Goal: Task Accomplishment & Management: Manage account settings

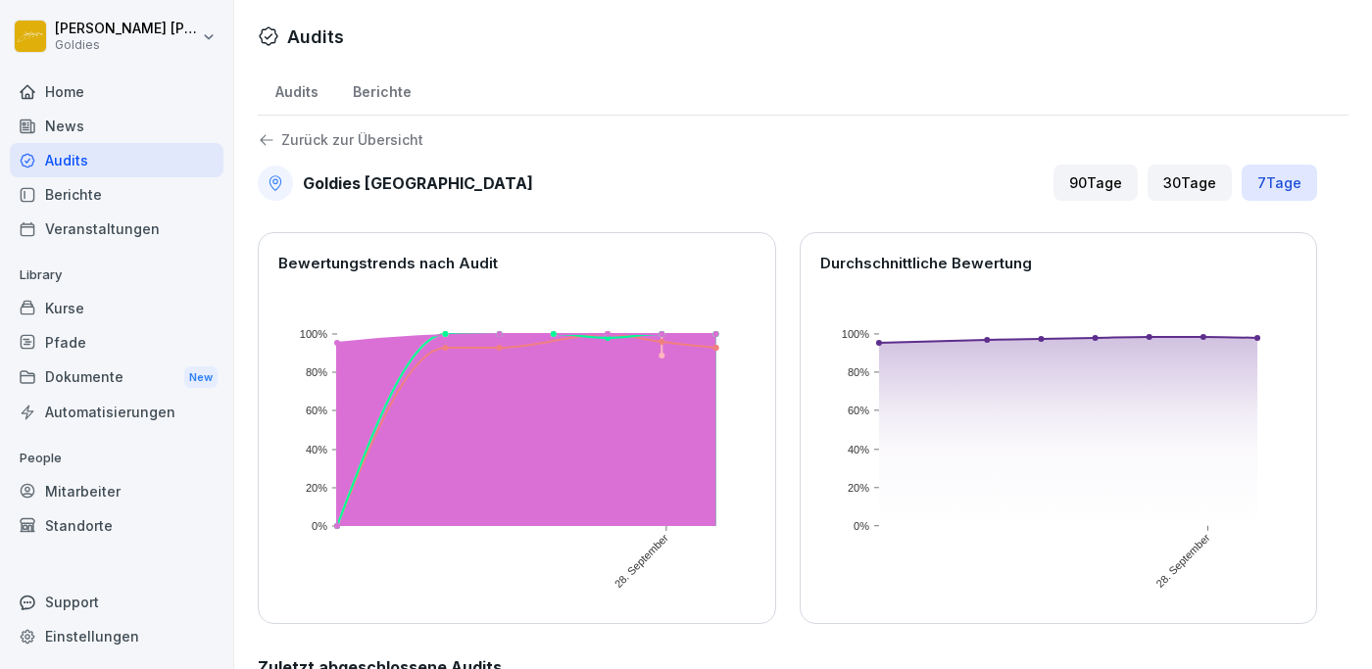
click at [63, 93] on div "Home" at bounding box center [117, 91] width 214 height 34
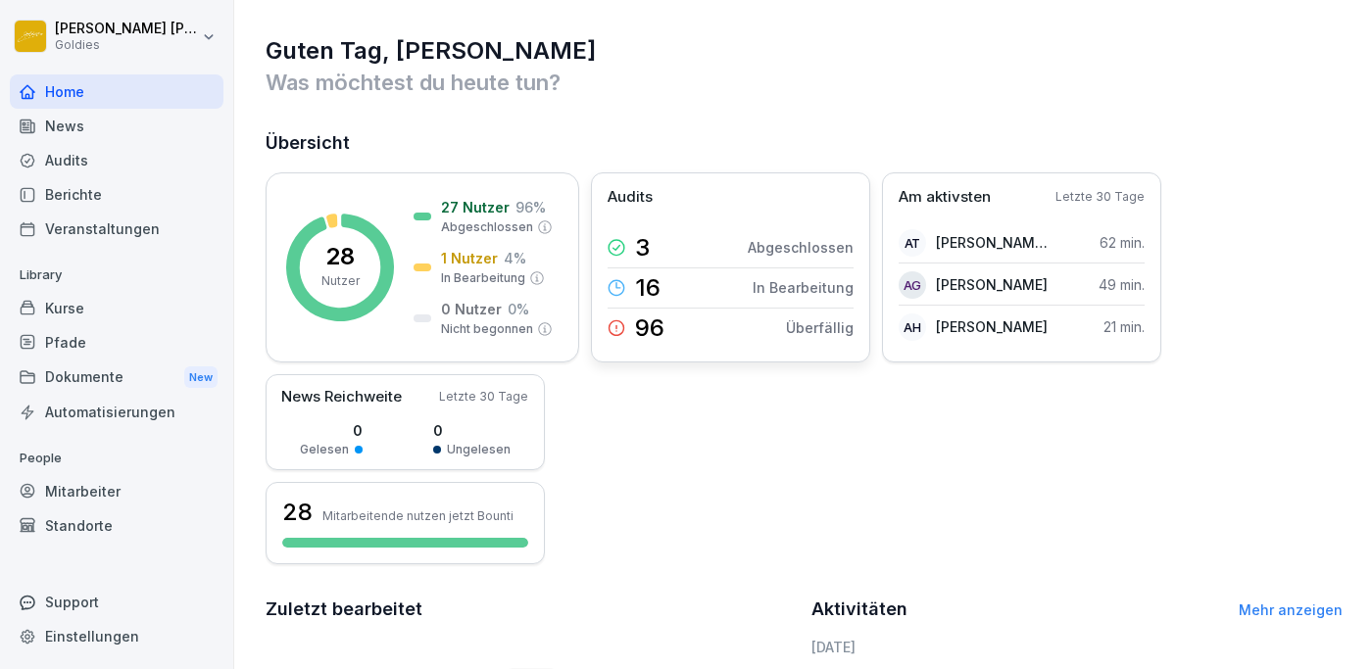
click at [651, 325] on p "96" at bounding box center [649, 328] width 29 height 24
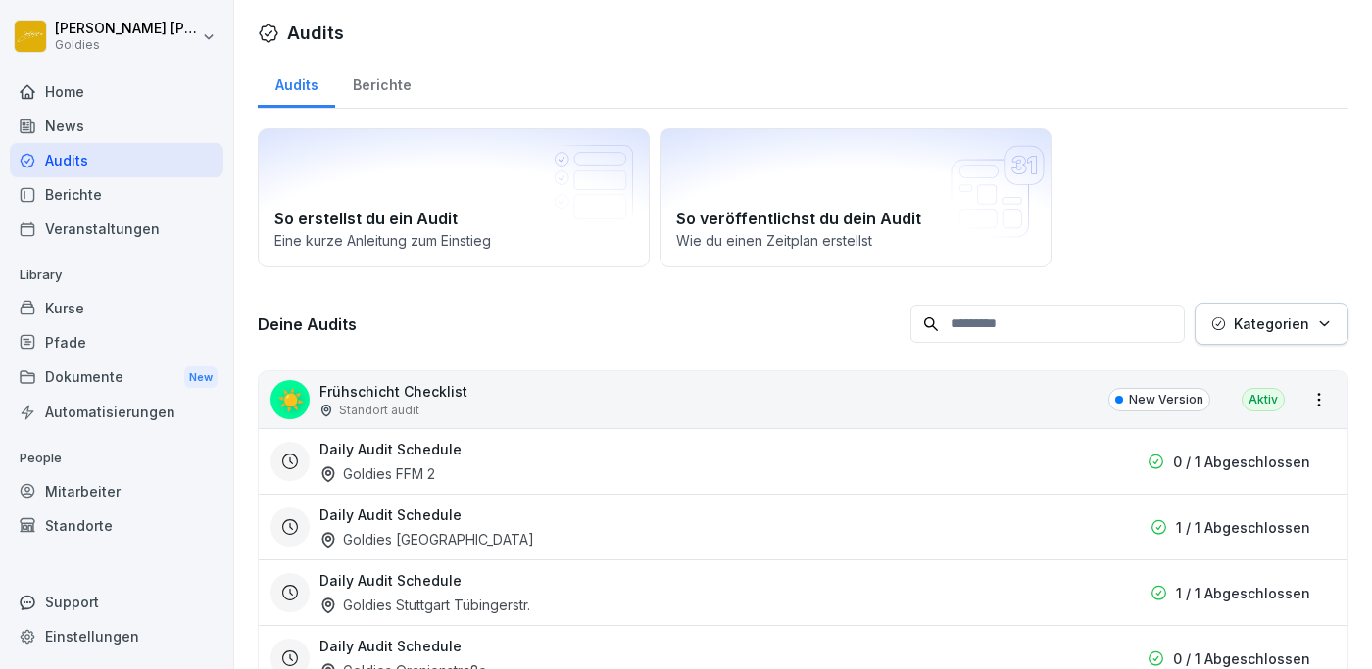
click at [63, 91] on div "Home" at bounding box center [117, 91] width 214 height 34
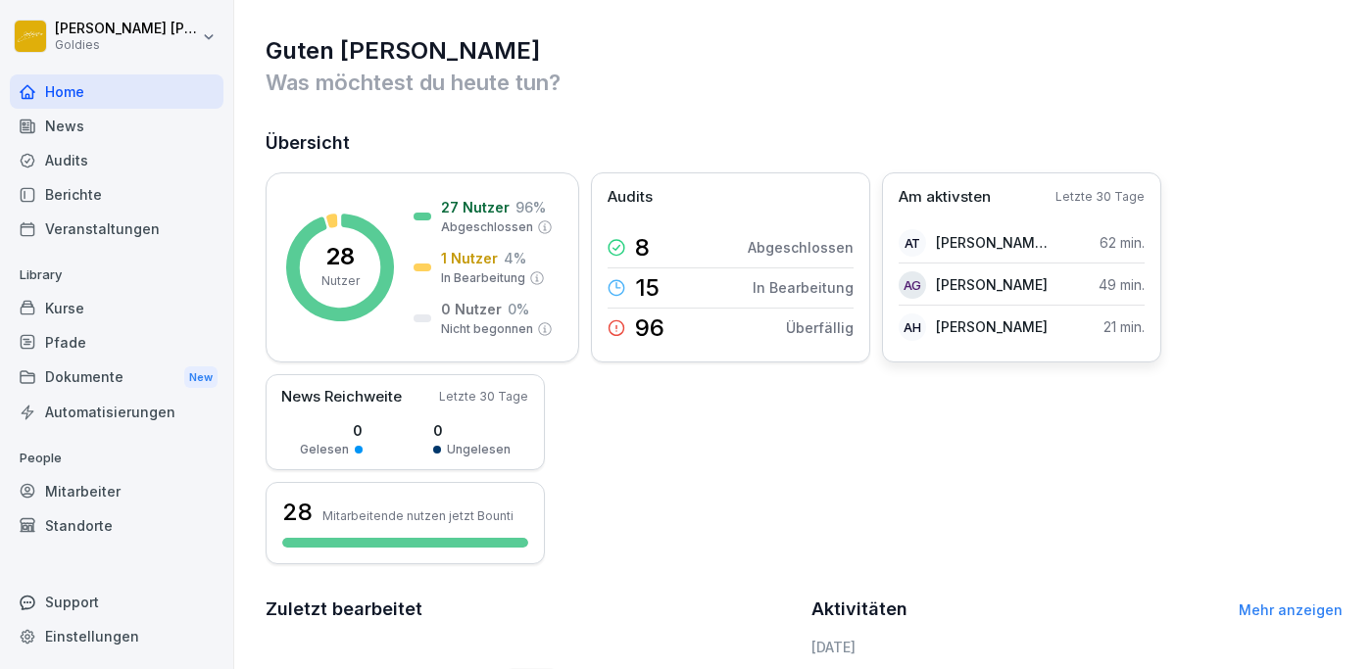
click at [950, 202] on p "Am aktivsten" at bounding box center [944, 197] width 92 height 23
click at [984, 244] on p "[PERSON_NAME] Thathamangalath" at bounding box center [992, 242] width 113 height 21
click at [67, 310] on div "Kurse" at bounding box center [117, 308] width 214 height 34
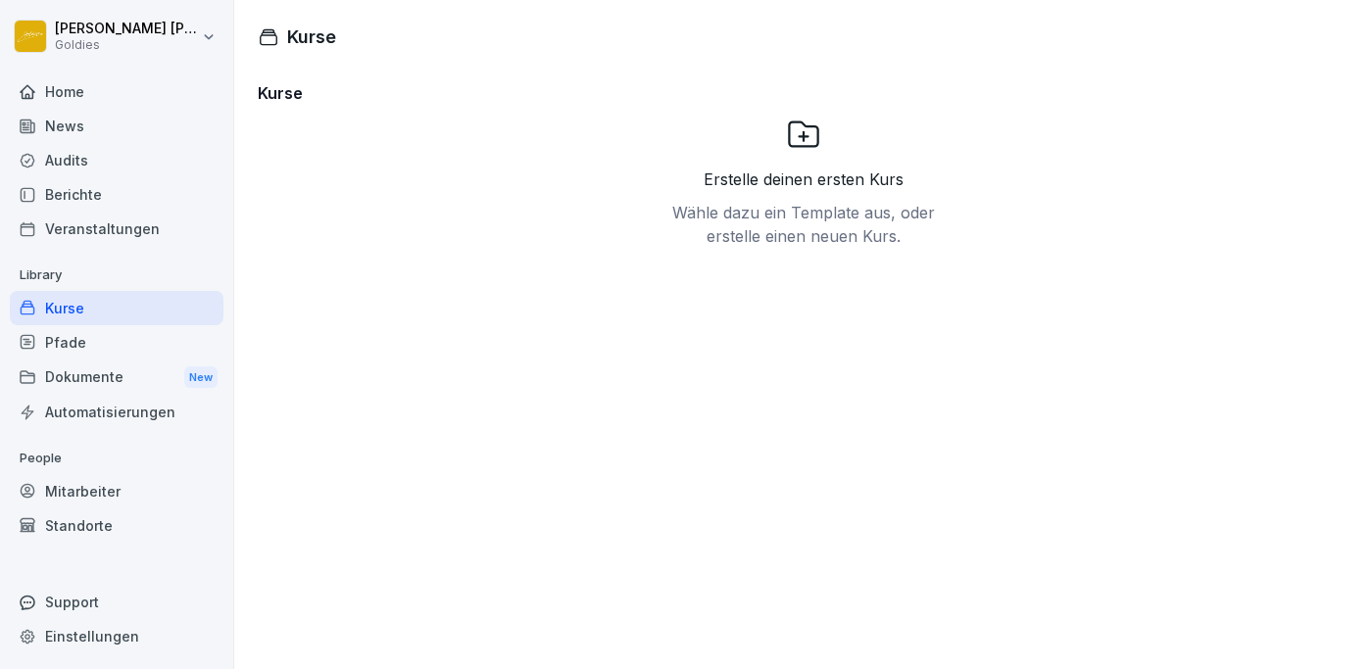
click at [64, 495] on div "Mitarbeiter" at bounding box center [117, 491] width 214 height 34
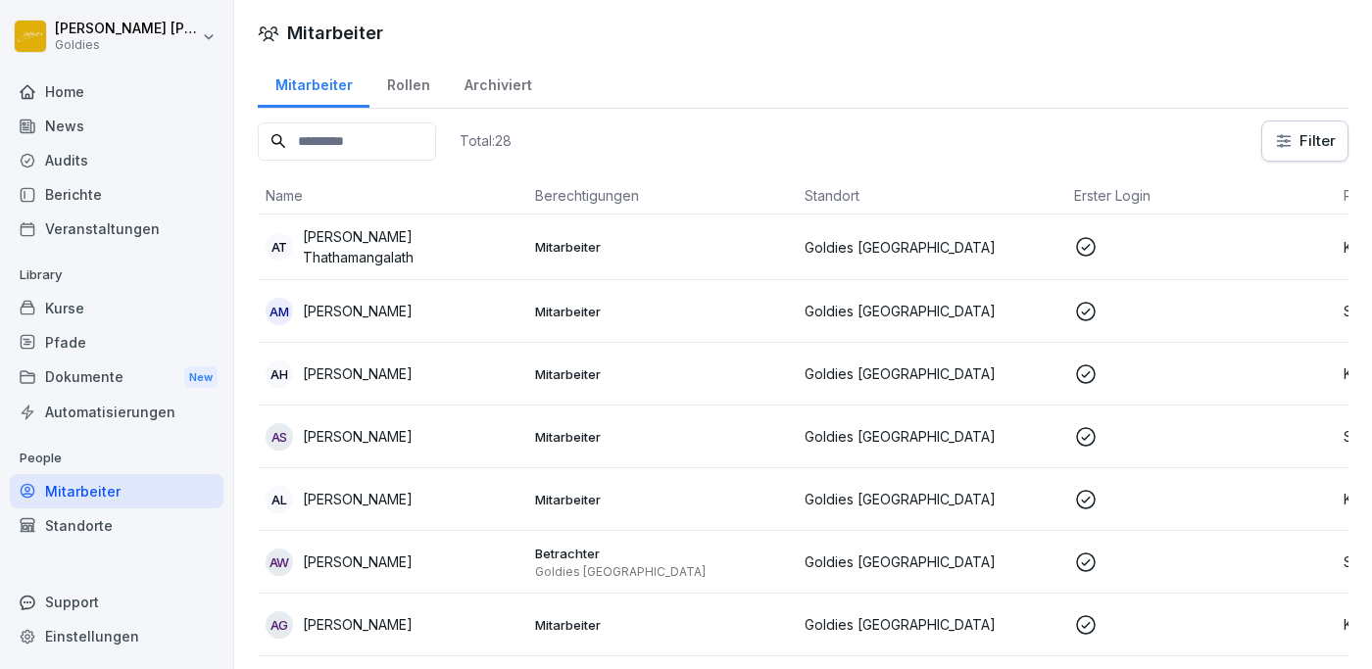
click at [69, 311] on div "Kurse" at bounding box center [117, 308] width 214 height 34
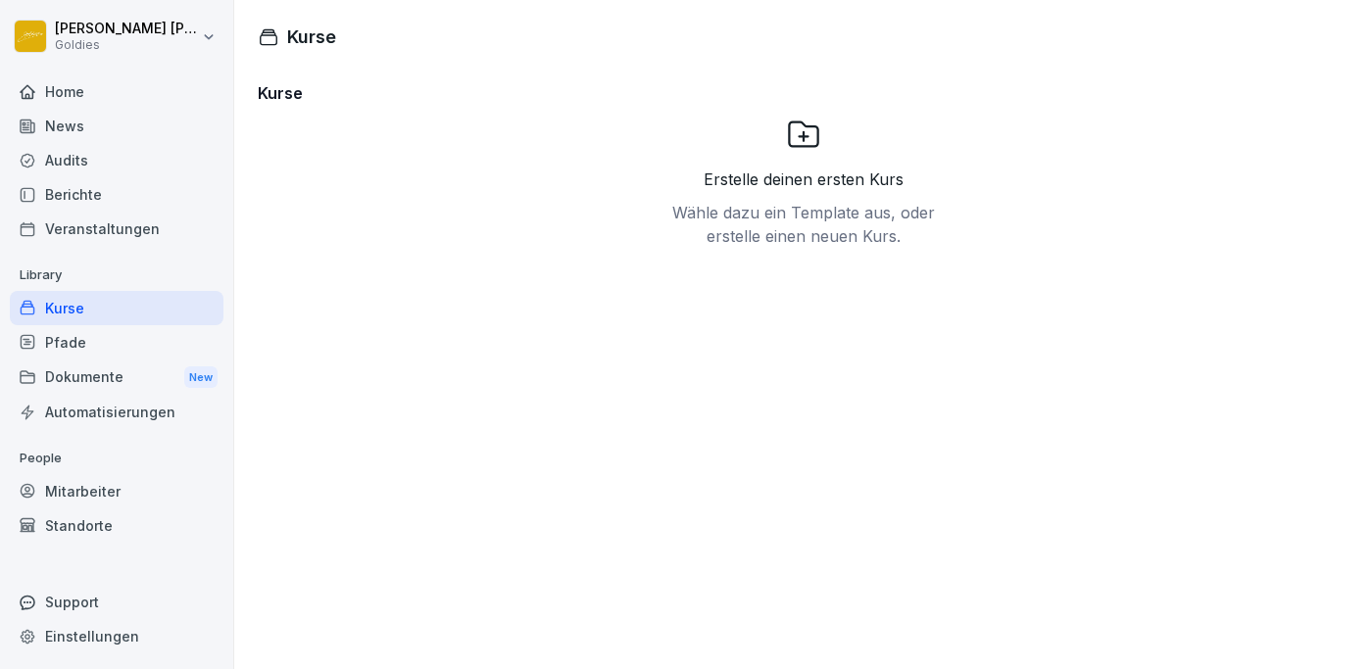
click at [61, 194] on div "Berichte" at bounding box center [117, 194] width 214 height 34
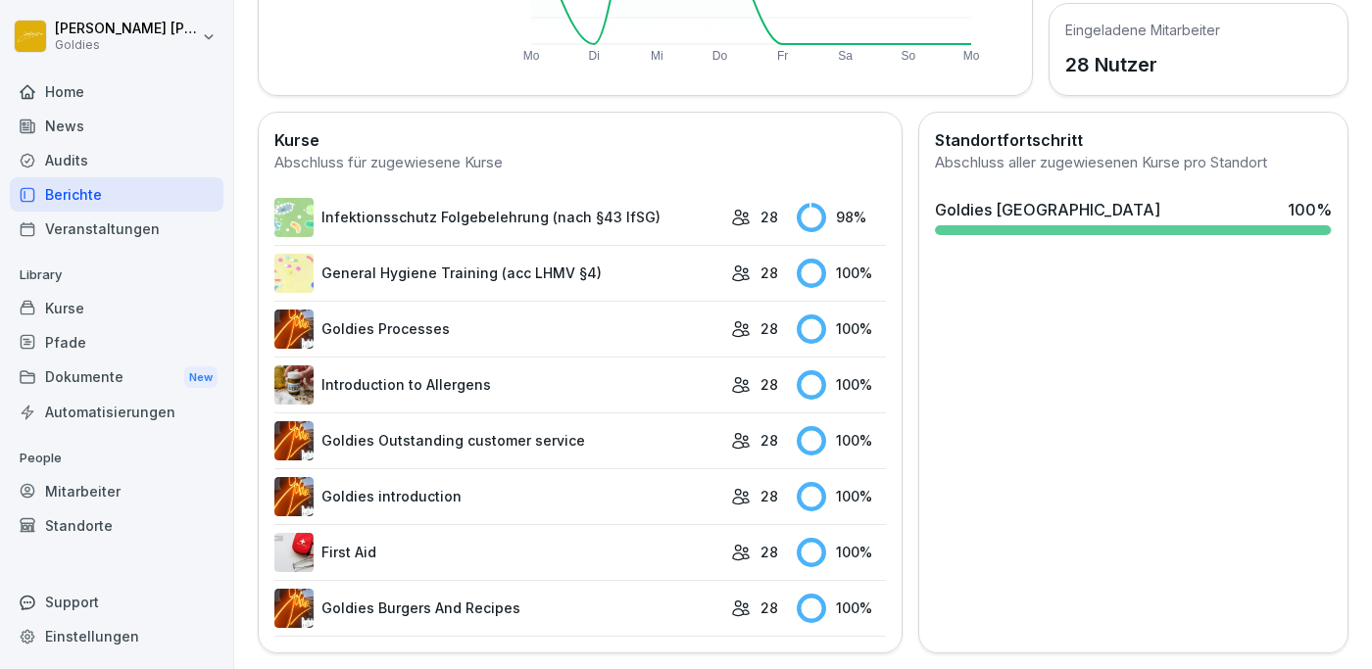
scroll to position [456, 0]
click at [390, 210] on link "Infektionsschutz Folgebelehrung (nach §43 IfSG)" at bounding box center [497, 218] width 447 height 39
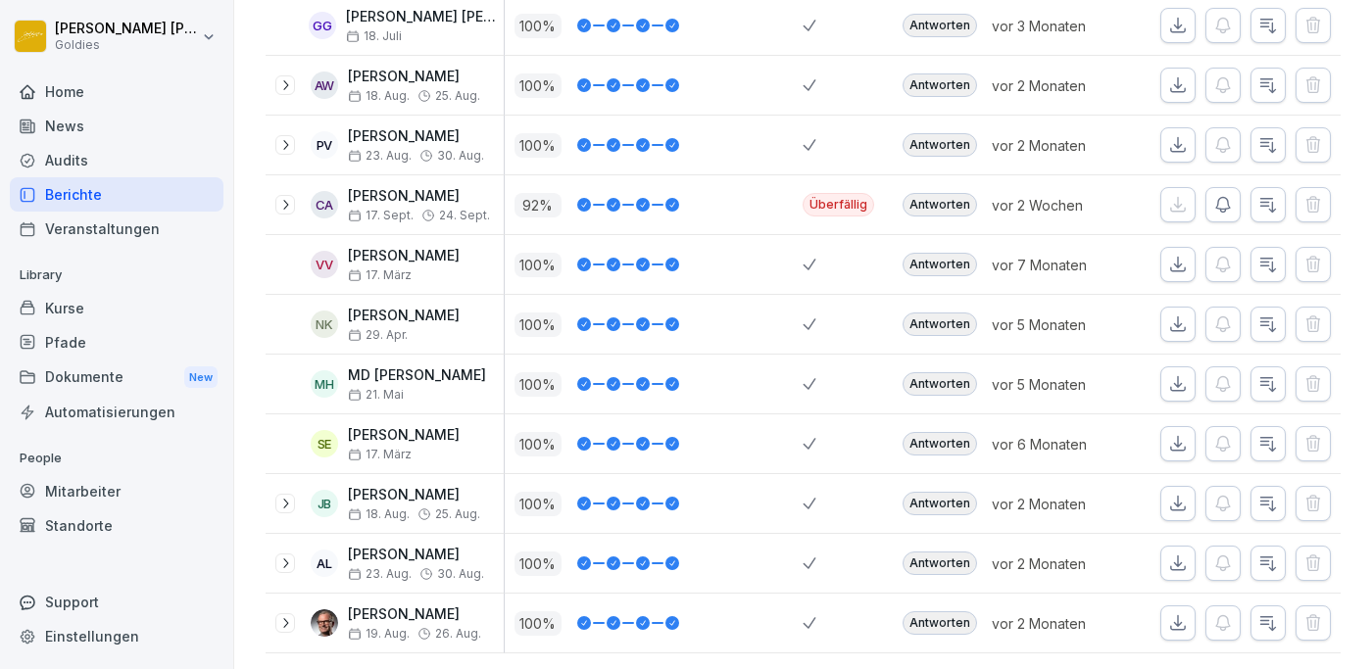
scroll to position [1397, 0]
click at [286, 203] on icon at bounding box center [285, 206] width 5 height 10
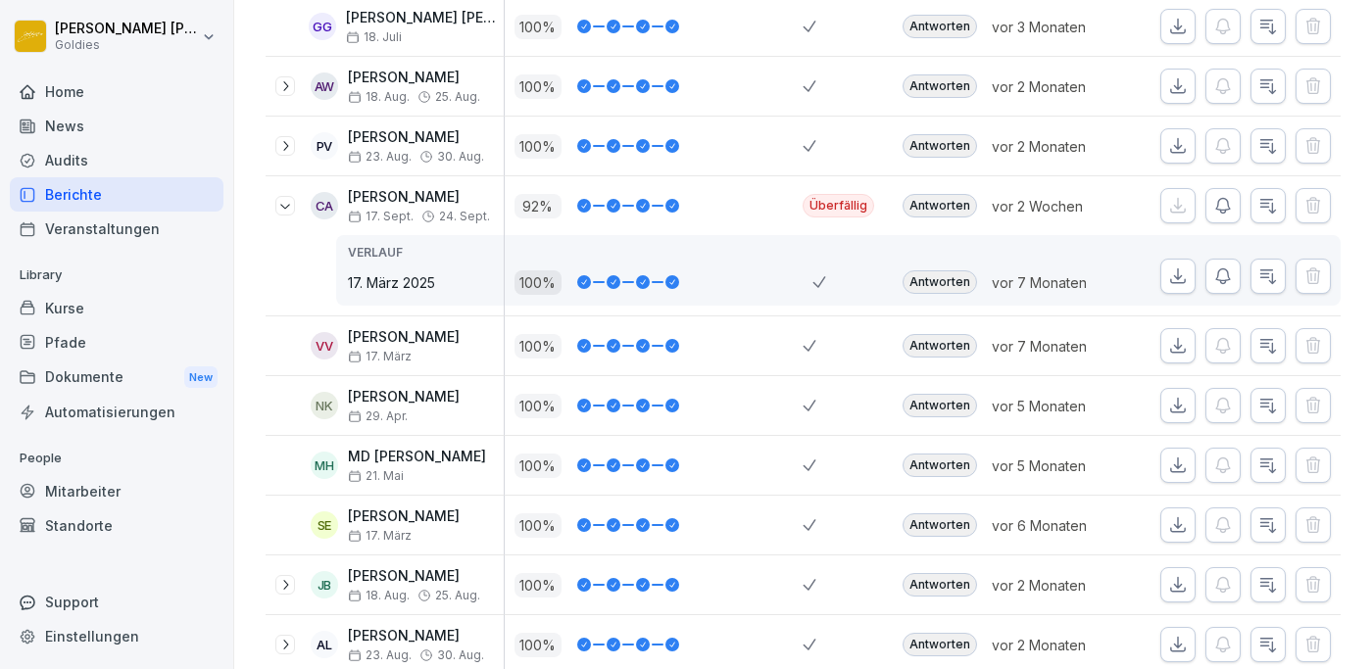
click at [538, 208] on p "92 %" at bounding box center [537, 206] width 47 height 24
click at [422, 194] on p "[PERSON_NAME]" at bounding box center [419, 197] width 142 height 17
click at [847, 205] on div "Überfällig" at bounding box center [838, 206] width 72 height 24
click at [324, 211] on div "CA" at bounding box center [324, 205] width 27 height 27
click at [410, 204] on div "[PERSON_NAME] [DATE]. Sept." at bounding box center [419, 206] width 142 height 34
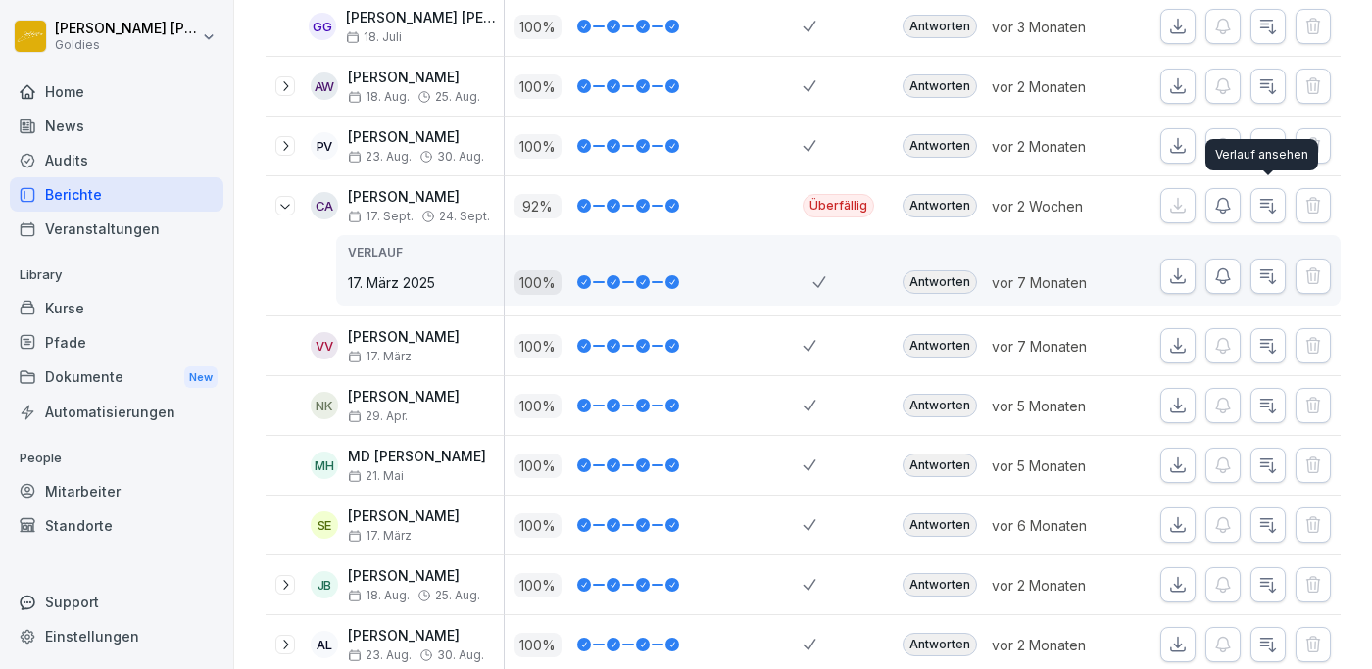
click at [1273, 204] on icon "button" at bounding box center [1268, 207] width 15 height 14
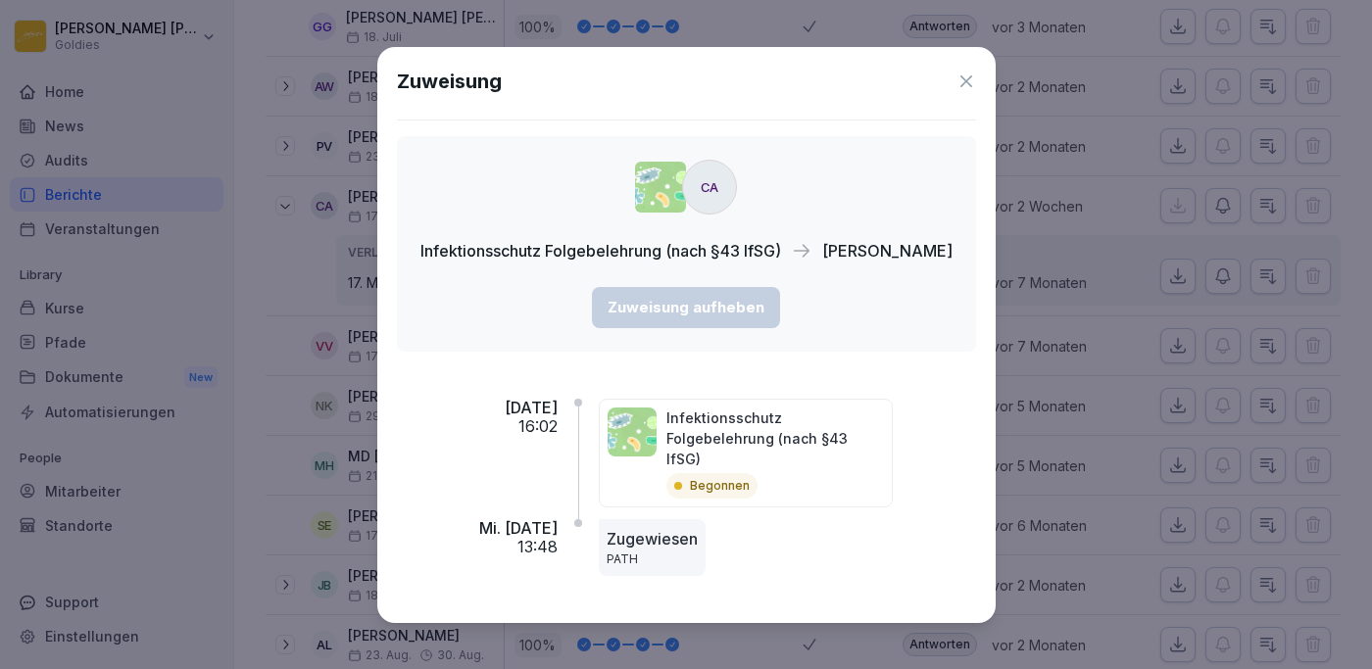
click at [758, 422] on p "Infektionsschutz Folgebelehrung (nach §43 IfSG)" at bounding box center [775, 439] width 218 height 62
click at [543, 426] on div "Mo. [DATE] 16:02" at bounding box center [478, 459] width 162 height 121
click at [967, 86] on icon at bounding box center [966, 81] width 12 height 12
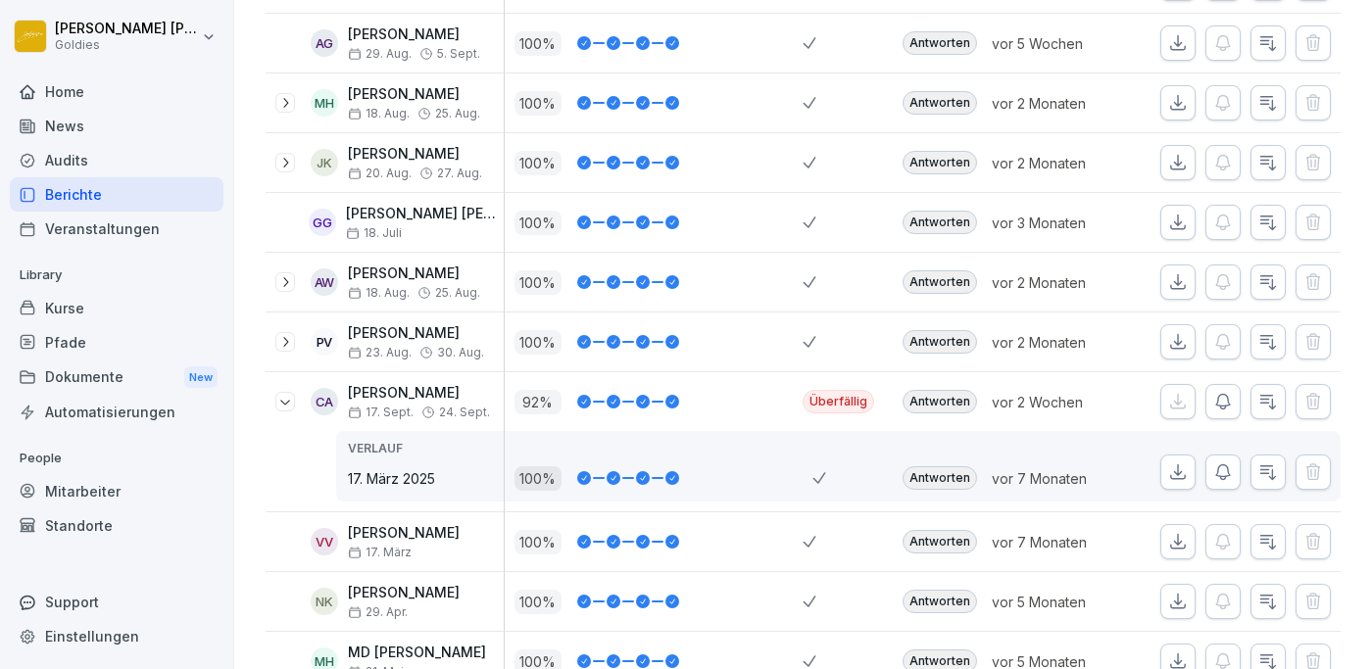
scroll to position [1182, 0]
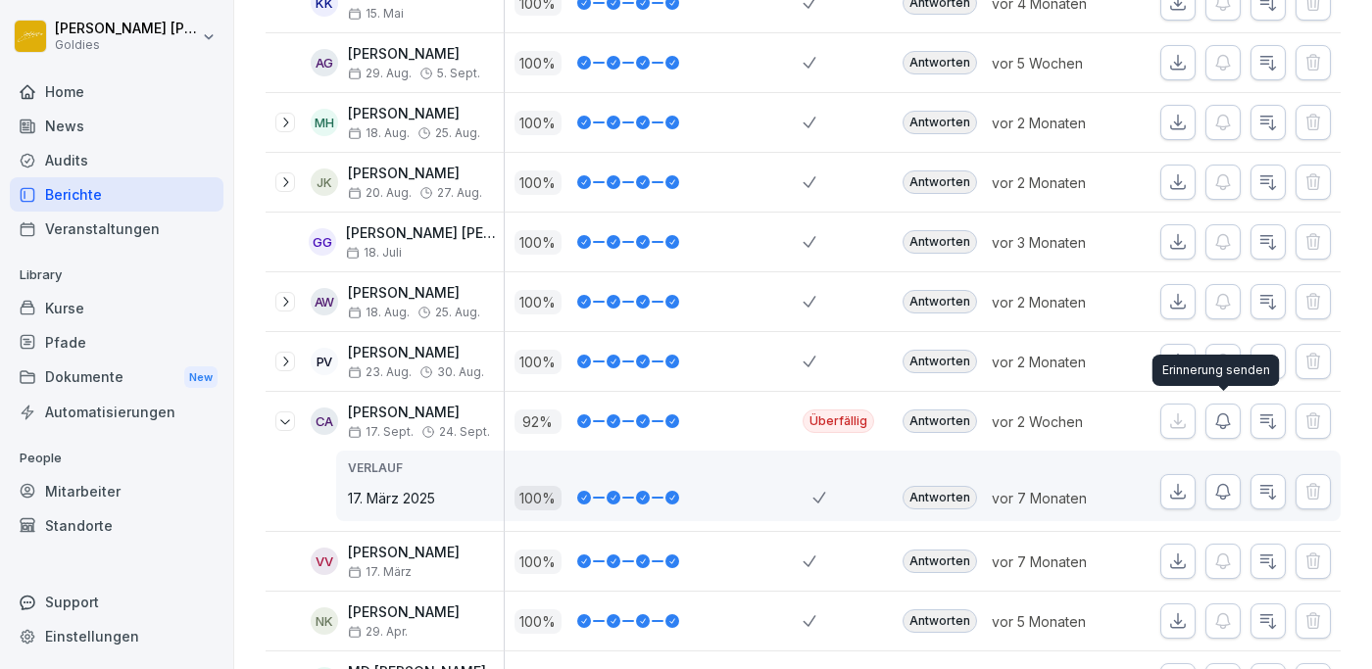
click at [1222, 418] on icon "button" at bounding box center [1223, 421] width 20 height 20
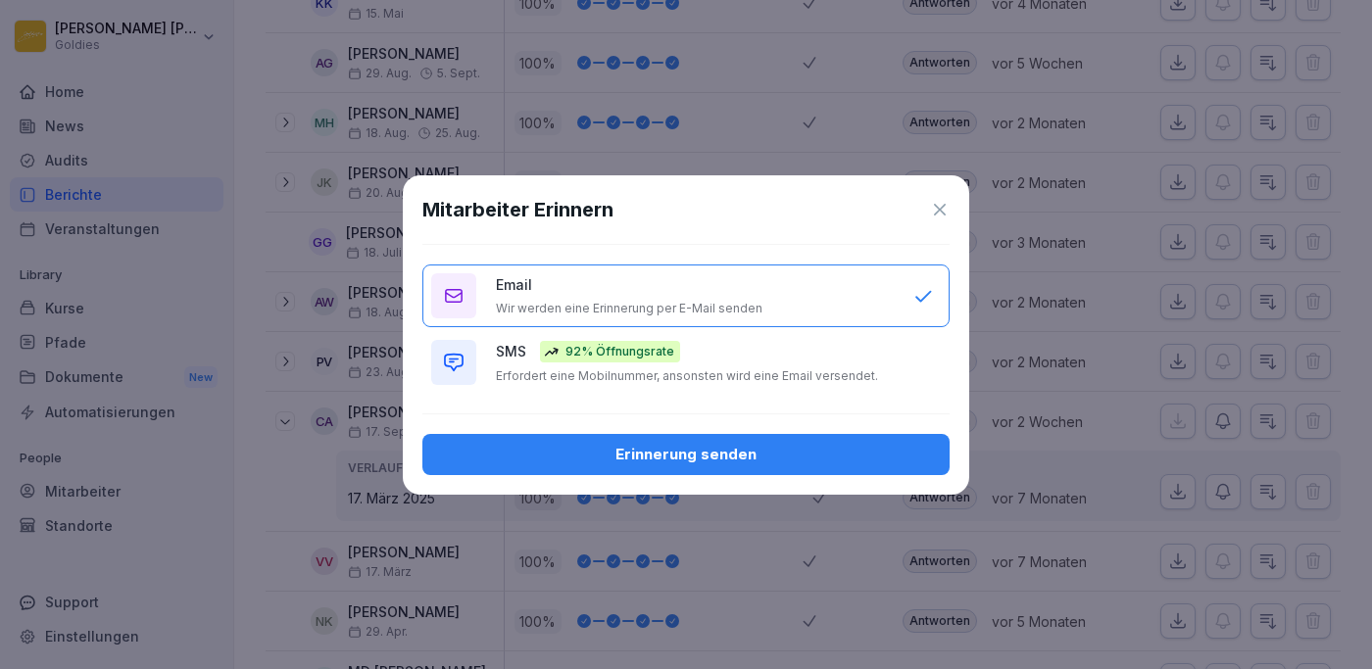
click at [647, 458] on div "Erinnerung senden" at bounding box center [686, 455] width 496 height 22
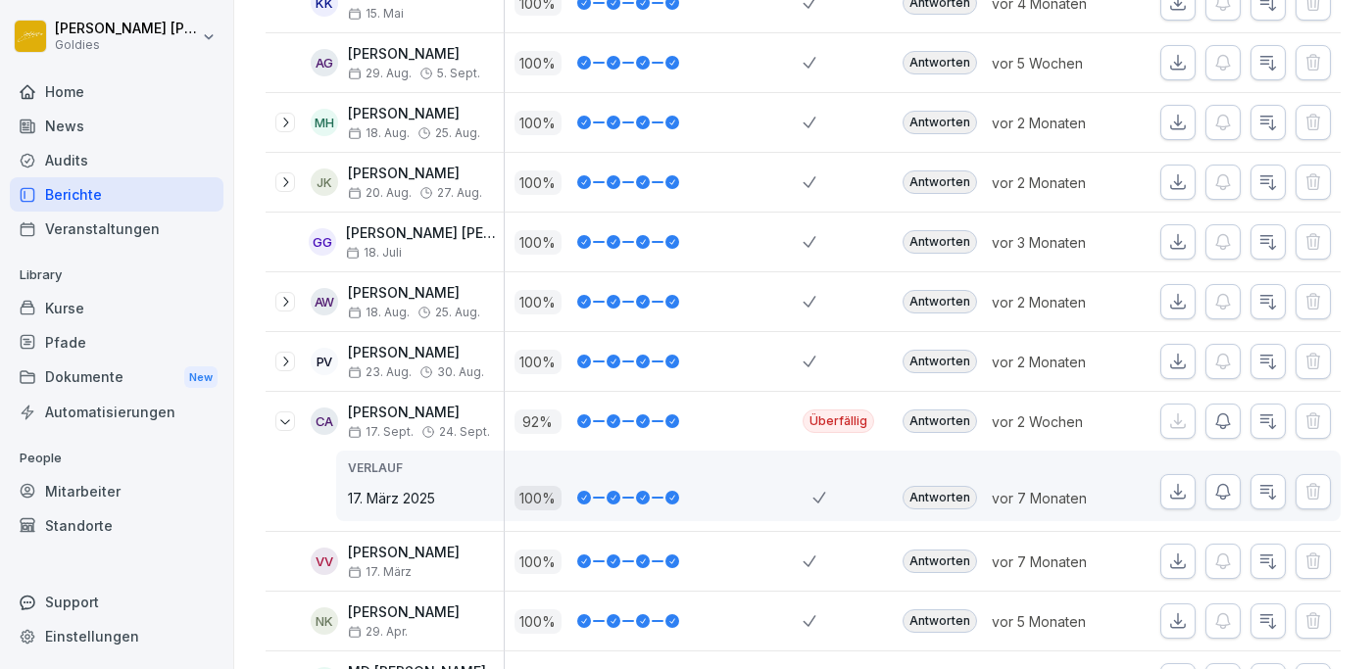
click at [357, 418] on div "[PERSON_NAME] [DATE]. Sept." at bounding box center [419, 422] width 142 height 34
click at [392, 493] on p "17. März 2025" at bounding box center [426, 498] width 156 height 21
click at [1268, 415] on icon "button" at bounding box center [1268, 421] width 20 height 20
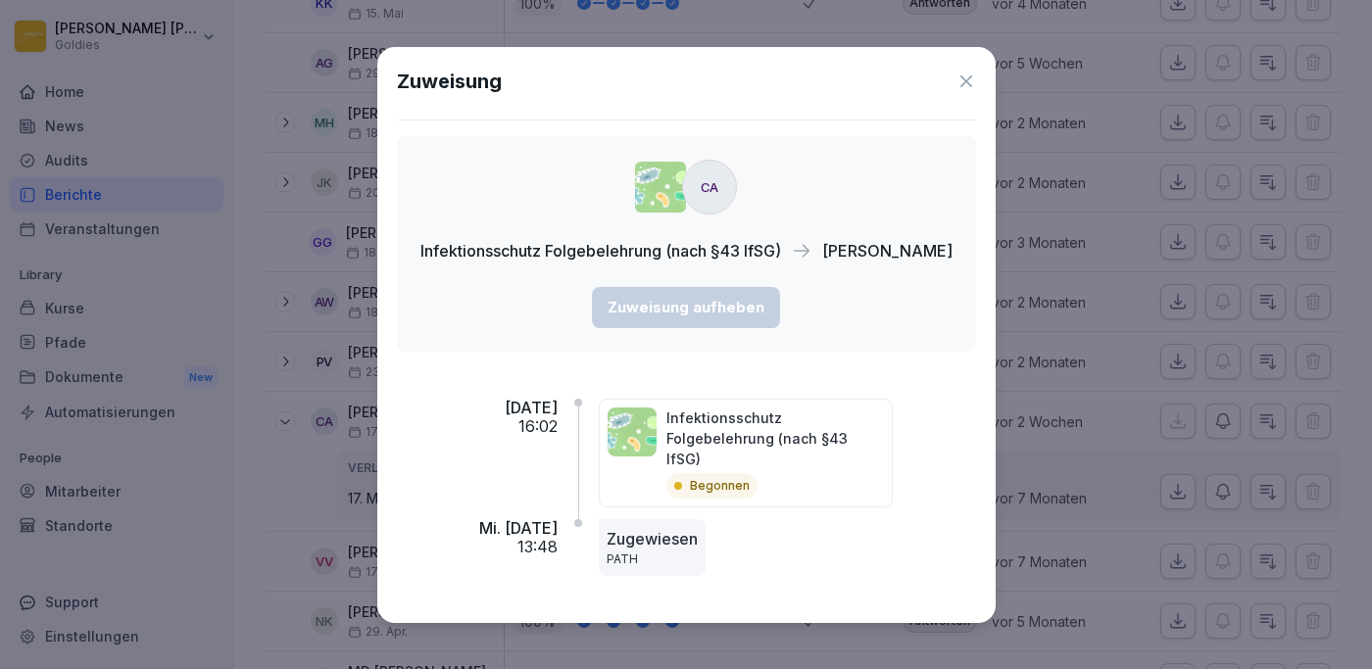
click at [969, 86] on icon at bounding box center [966, 82] width 20 height 20
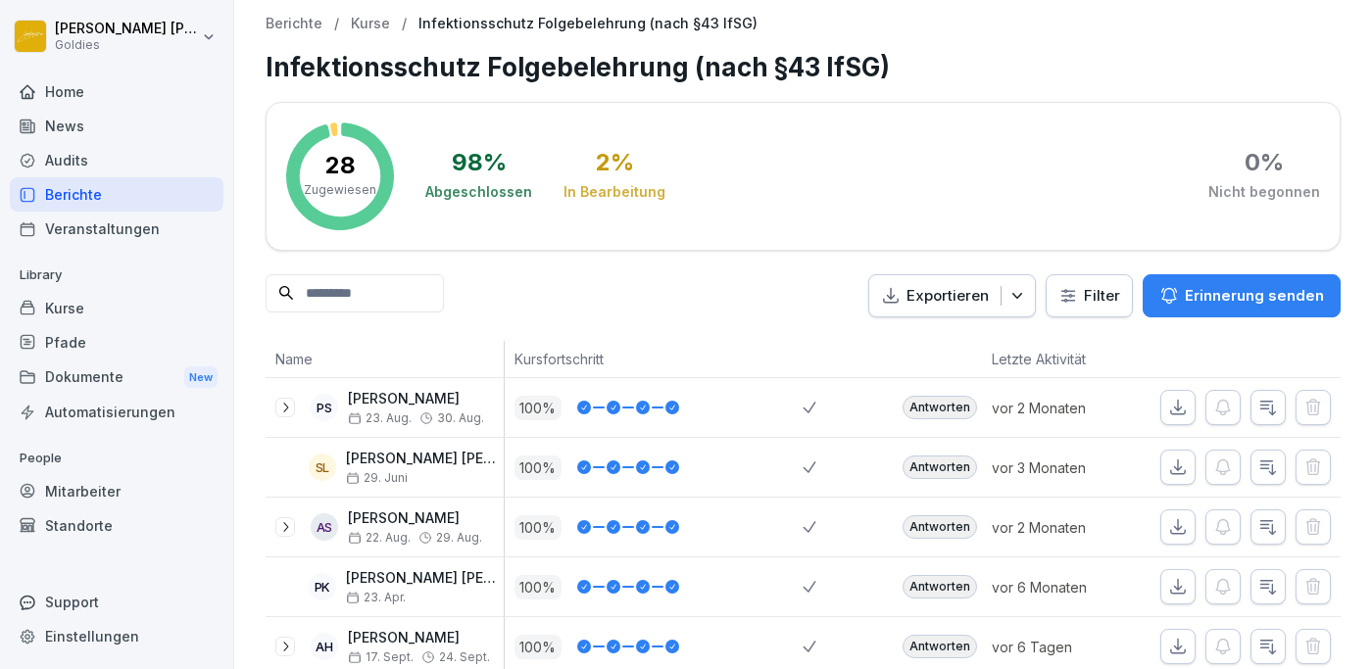
scroll to position [0, 0]
